Goal: Information Seeking & Learning: Learn about a topic

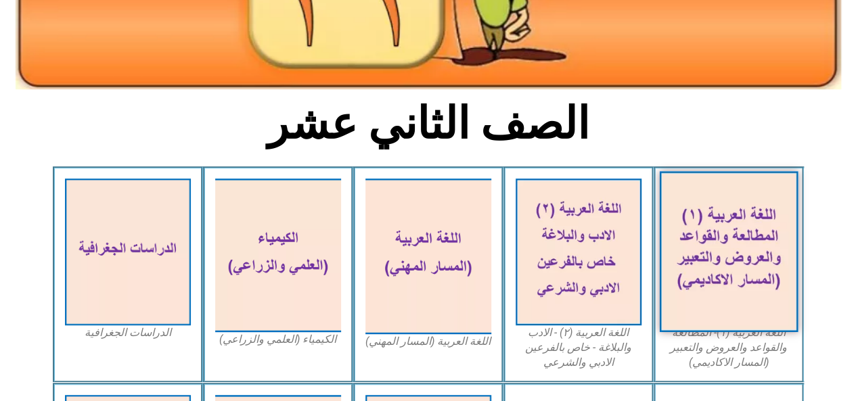
scroll to position [271, 0]
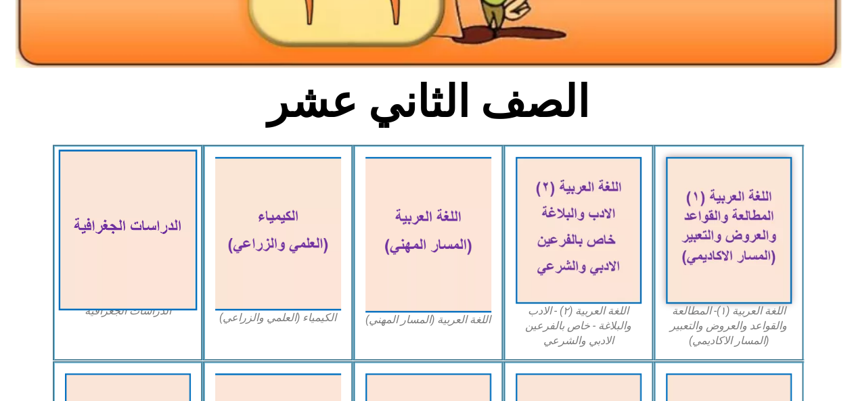
click at [100, 205] on img at bounding box center [127, 230] width 139 height 161
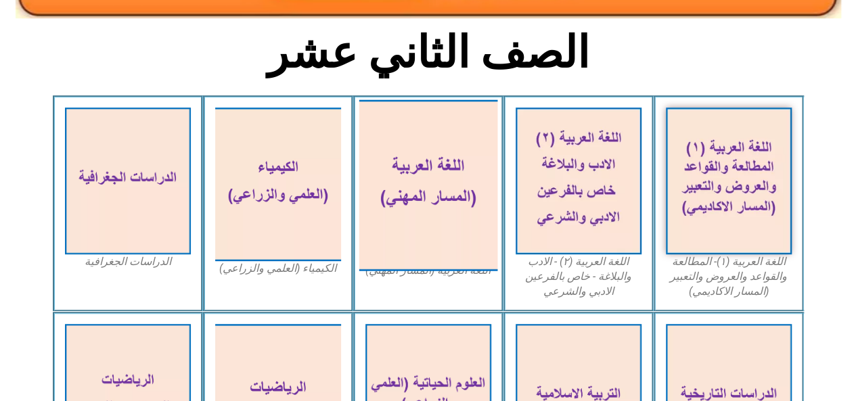
scroll to position [339, 0]
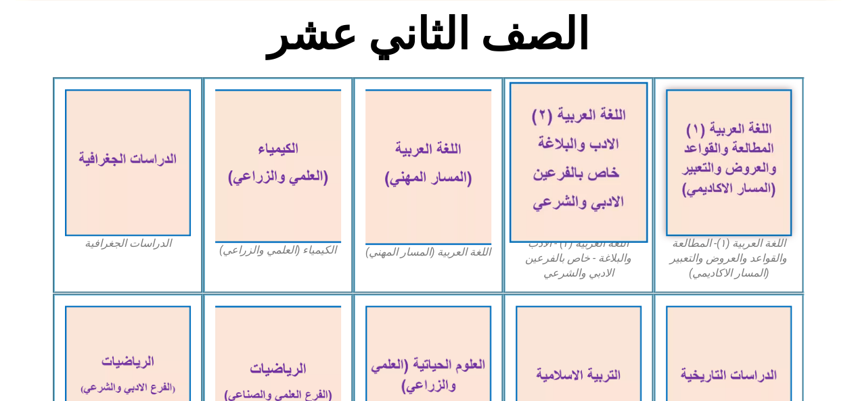
click at [573, 159] on img at bounding box center [578, 162] width 139 height 161
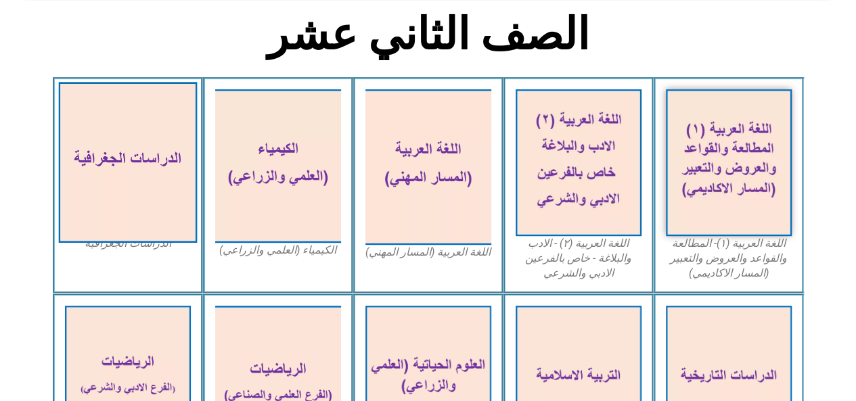
click at [84, 151] on img at bounding box center [127, 162] width 139 height 161
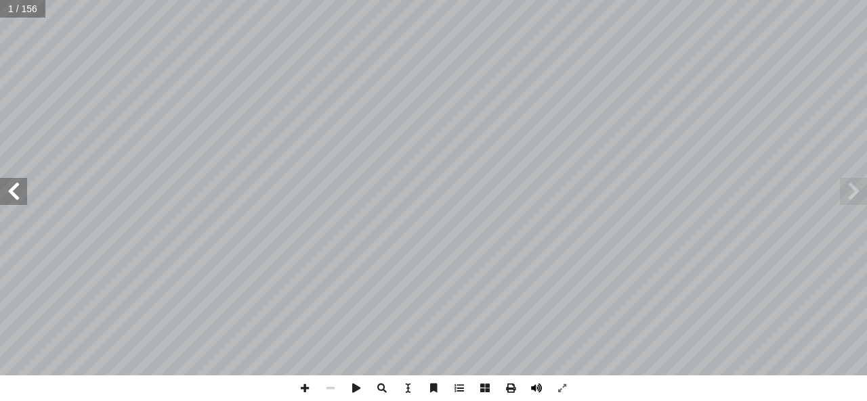
click at [538, 387] on span at bounding box center [536, 389] width 26 height 26
click at [19, 196] on span at bounding box center [13, 191] width 27 height 27
click at [0, 204] on span at bounding box center [13, 191] width 27 height 27
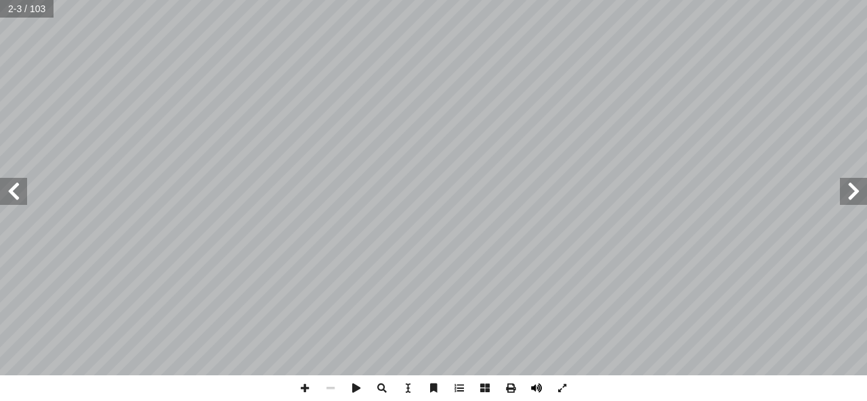
click at [539, 389] on span at bounding box center [536, 389] width 26 height 26
click at [14, 198] on span at bounding box center [13, 191] width 27 height 27
click at [20, 194] on span at bounding box center [13, 191] width 27 height 27
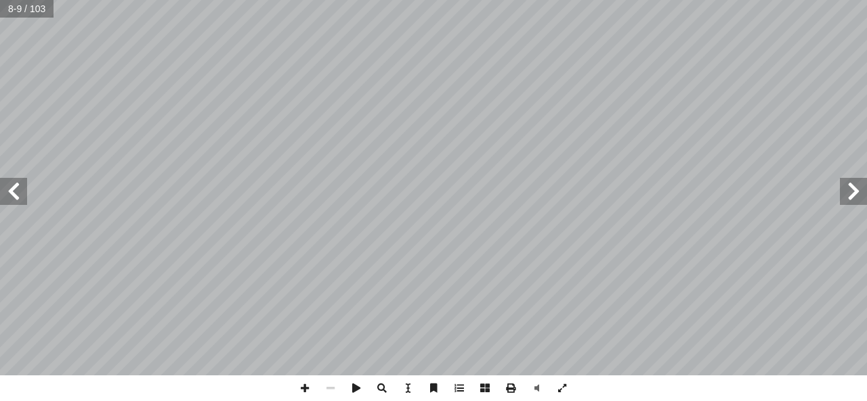
click at [20, 194] on span at bounding box center [13, 191] width 27 height 27
click at [12, 197] on span at bounding box center [13, 191] width 27 height 27
click at [437, 0] on html "الصفحة الرئيسية الصف الأول الصف الثاني الصف الثالث الصف الرابع الصف الخامس الصف…" at bounding box center [433, 61] width 867 height 123
click at [751, 123] on html "الصفحة الرئيسية الصف الأول الصف الثاني الصف الثالث الصف الرابع الصف الخامس الصف…" at bounding box center [433, 61] width 867 height 123
click at [8, 190] on span at bounding box center [13, 191] width 27 height 27
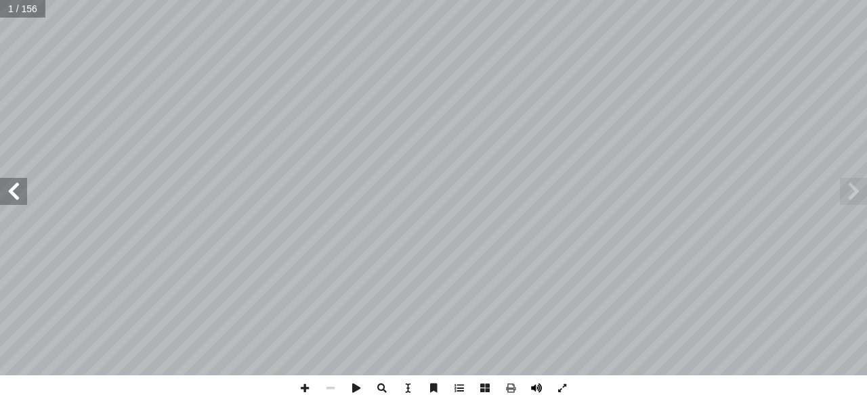
click at [534, 399] on span at bounding box center [536, 389] width 26 height 26
click at [13, 200] on span at bounding box center [13, 191] width 27 height 27
click at [5, 196] on span at bounding box center [13, 191] width 27 height 27
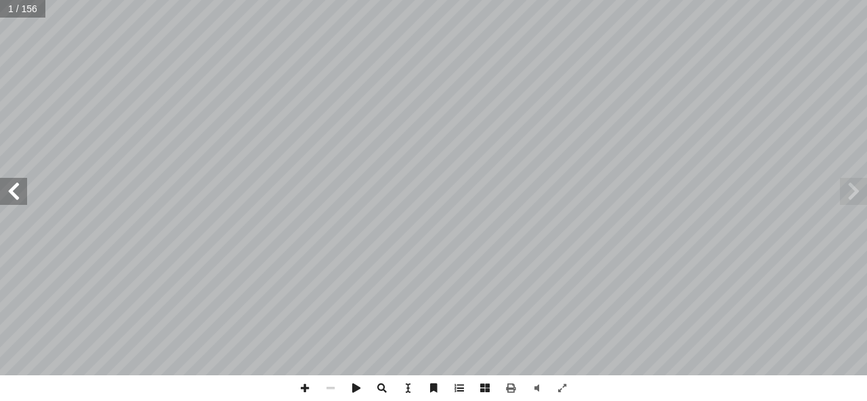
click at [5, 196] on span at bounding box center [13, 191] width 27 height 27
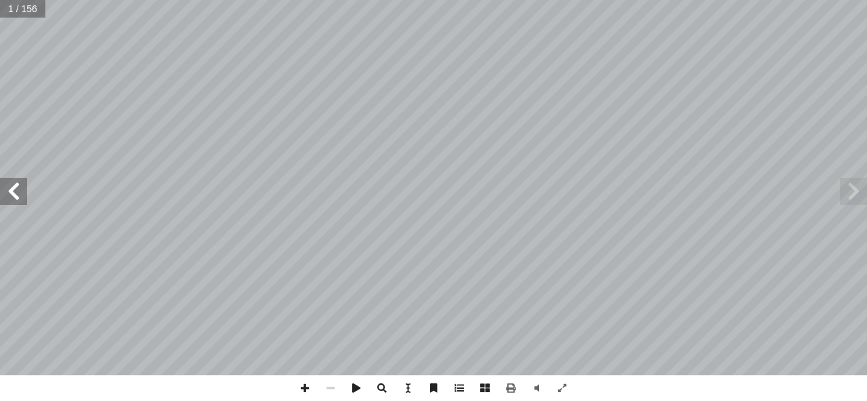
click at [5, 196] on span at bounding box center [13, 191] width 27 height 27
click at [18, 193] on span at bounding box center [13, 191] width 27 height 27
click at [20, 188] on span at bounding box center [13, 191] width 27 height 27
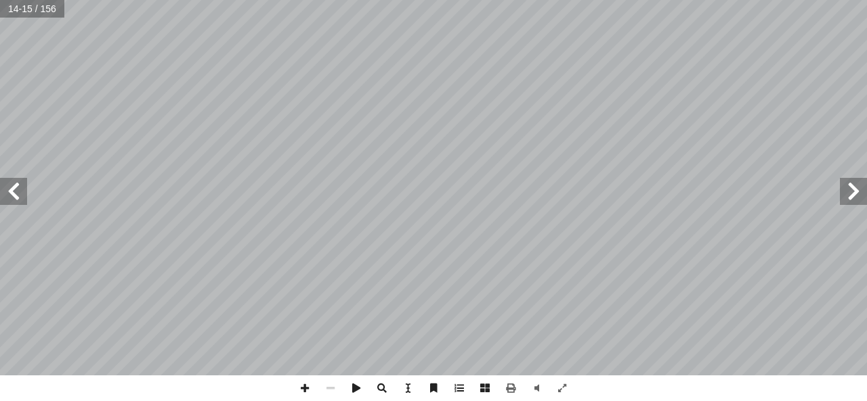
click at [20, 188] on span at bounding box center [13, 191] width 27 height 27
click at [18, 193] on span at bounding box center [13, 191] width 27 height 27
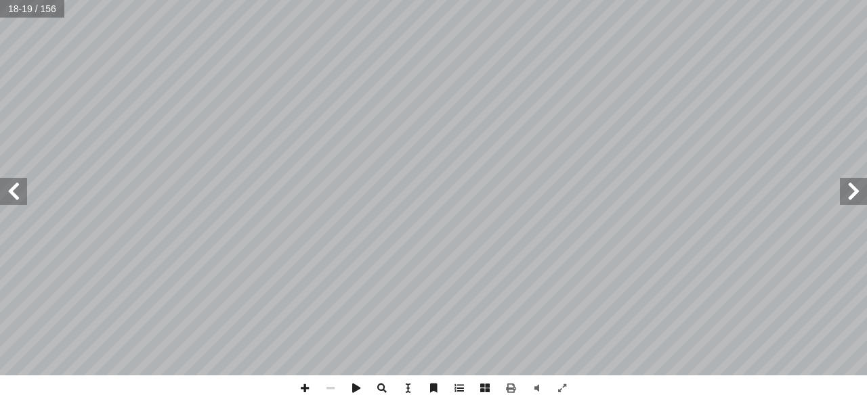
click at [18, 193] on span at bounding box center [13, 191] width 27 height 27
click at [8, 188] on span at bounding box center [13, 191] width 27 height 27
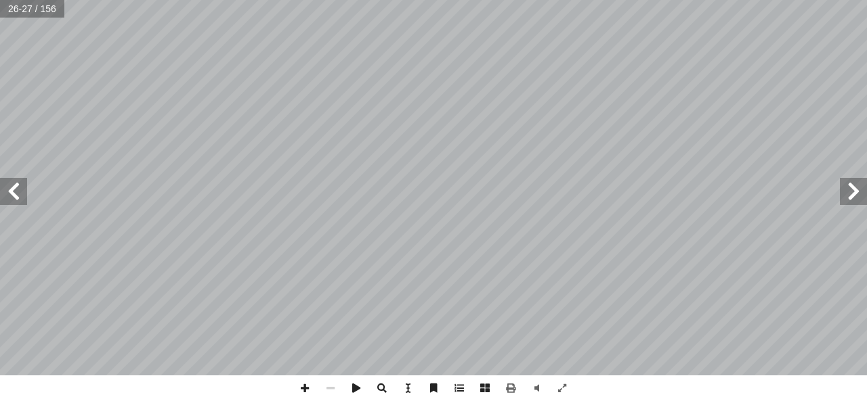
click at [8, 188] on span at bounding box center [13, 191] width 27 height 27
click at [14, 201] on span at bounding box center [13, 191] width 27 height 27
click at [15, 200] on span at bounding box center [13, 191] width 27 height 27
click at [9, 191] on span at bounding box center [13, 191] width 27 height 27
click at [860, 190] on span at bounding box center [853, 191] width 27 height 27
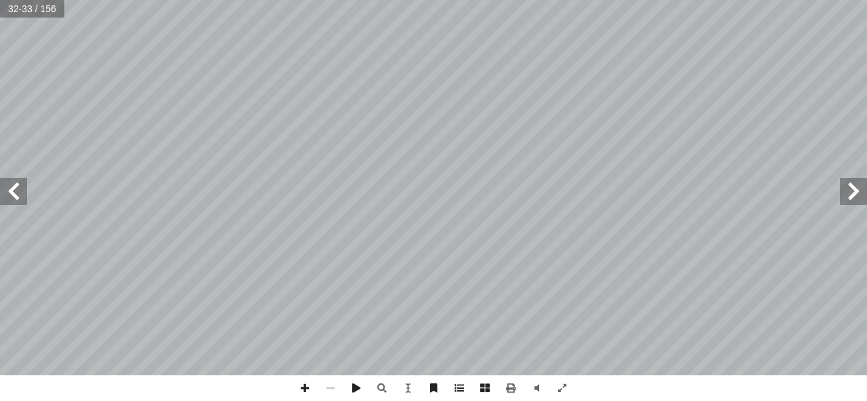
click at [18, 194] on span at bounding box center [13, 191] width 27 height 27
